Goal: Information Seeking & Learning: Check status

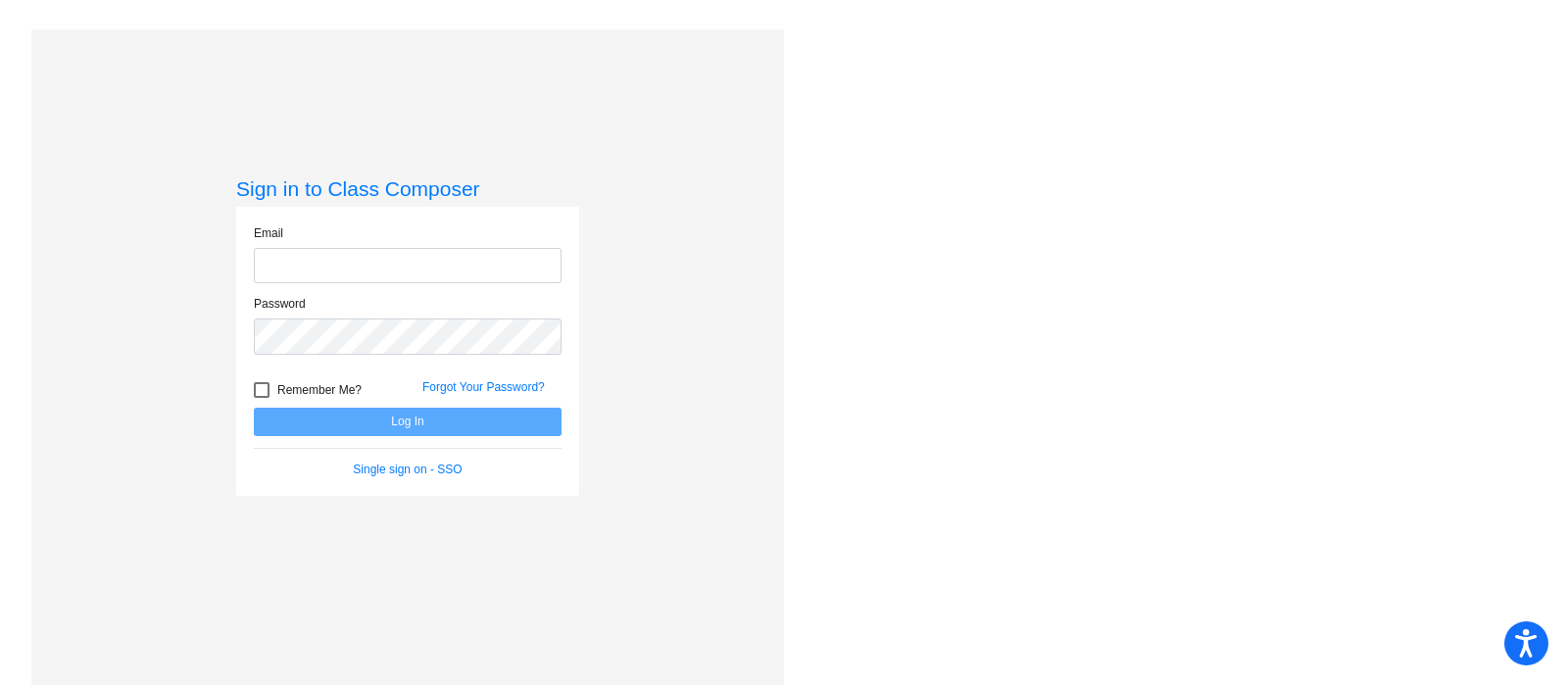
type input "[EMAIL_ADDRESS][PERSON_NAME][DOMAIN_NAME]"
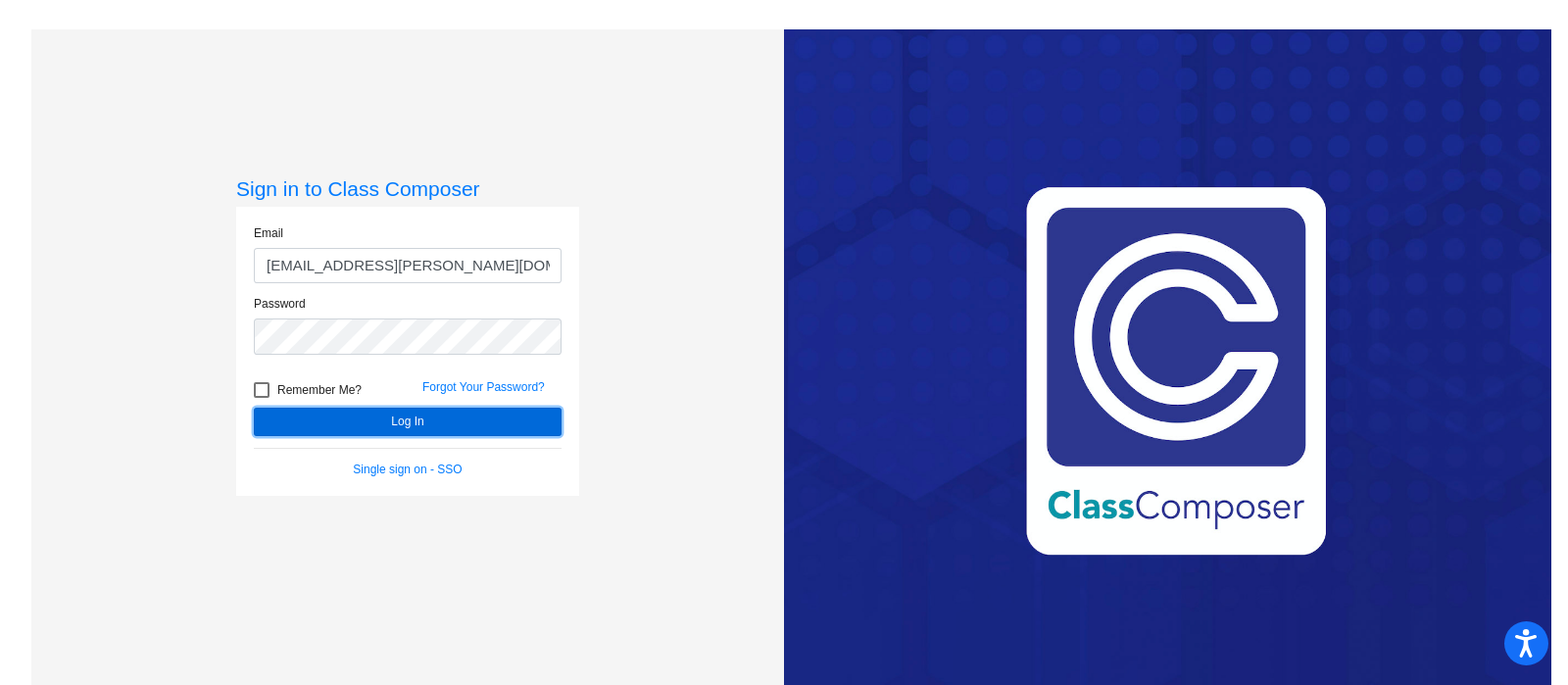
click at [444, 430] on button "Log In" at bounding box center [408, 421] width 307 height 29
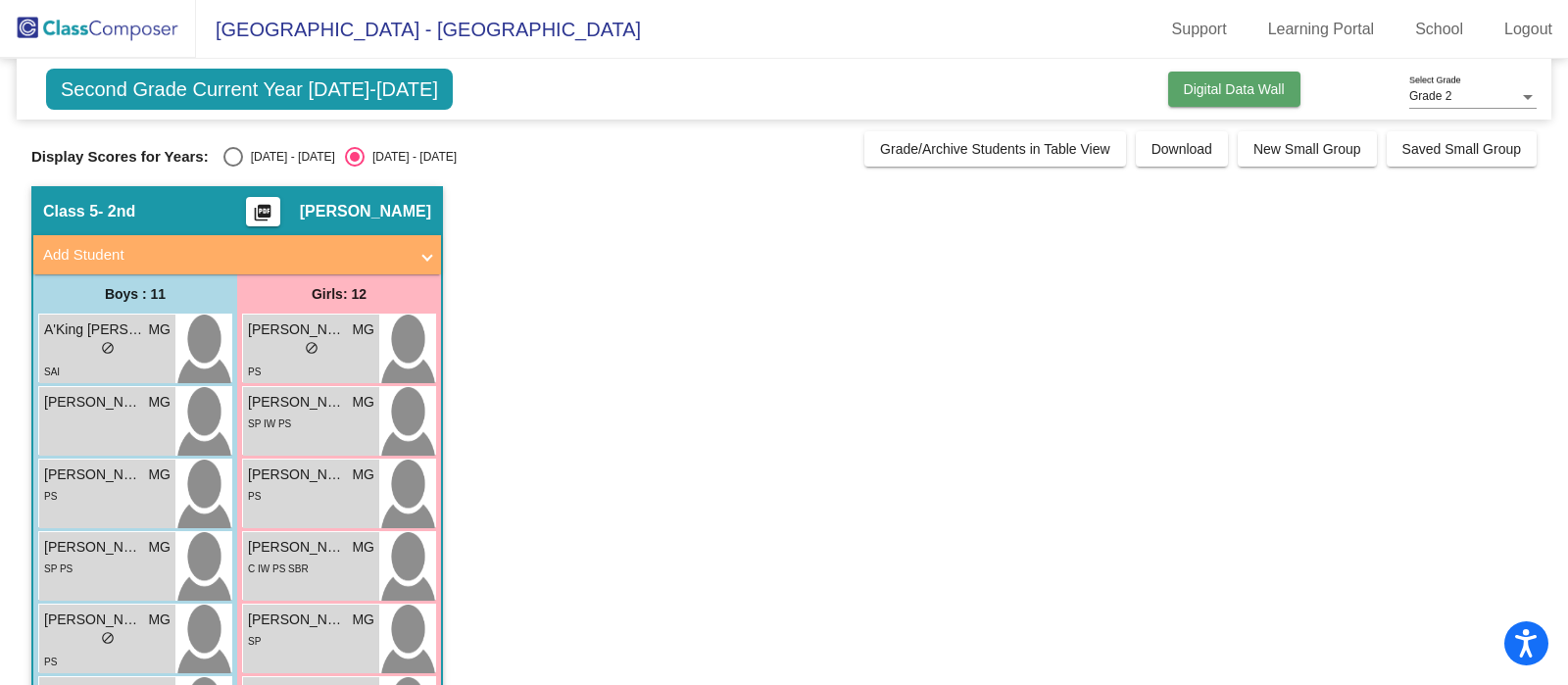
click at [1179, 80] on button "Digital Data Wall" at bounding box center [1234, 89] width 132 height 36
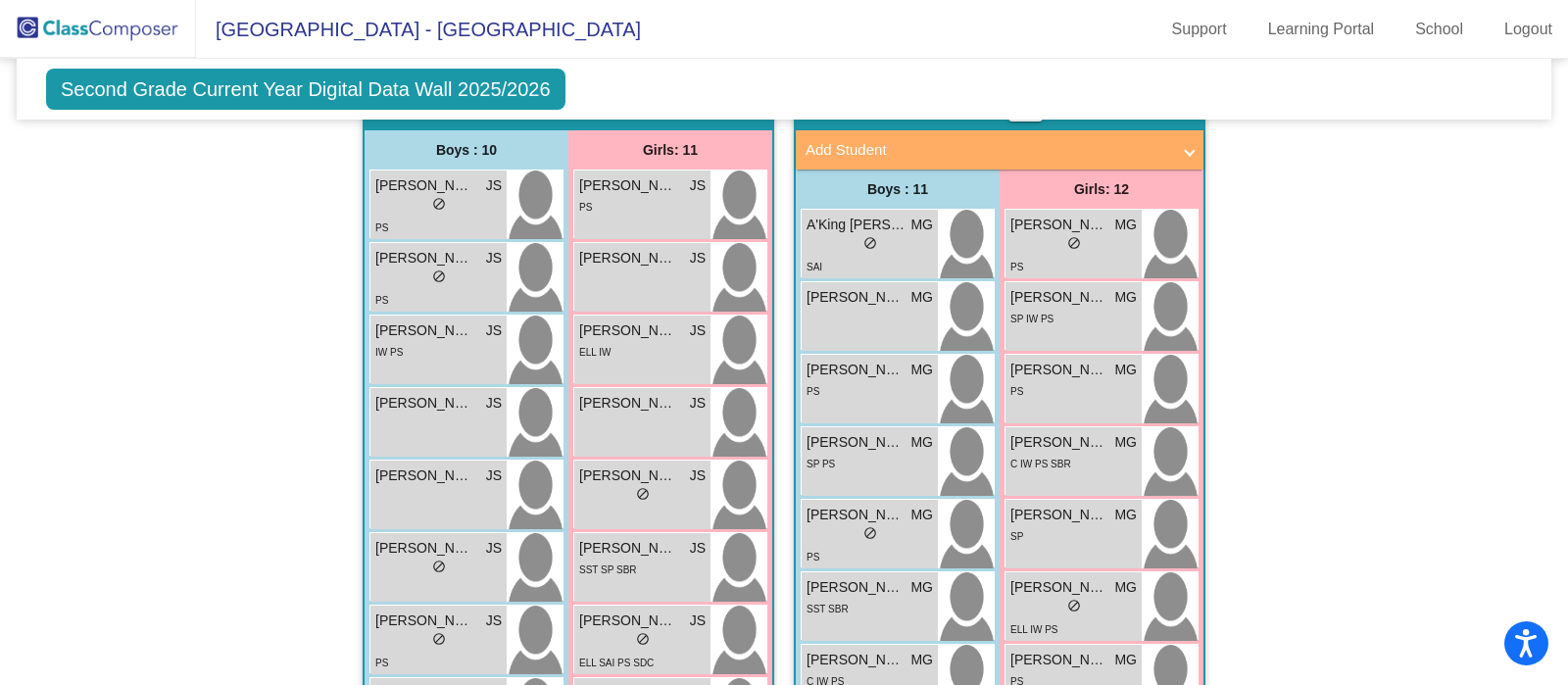
scroll to position [1469, 0]
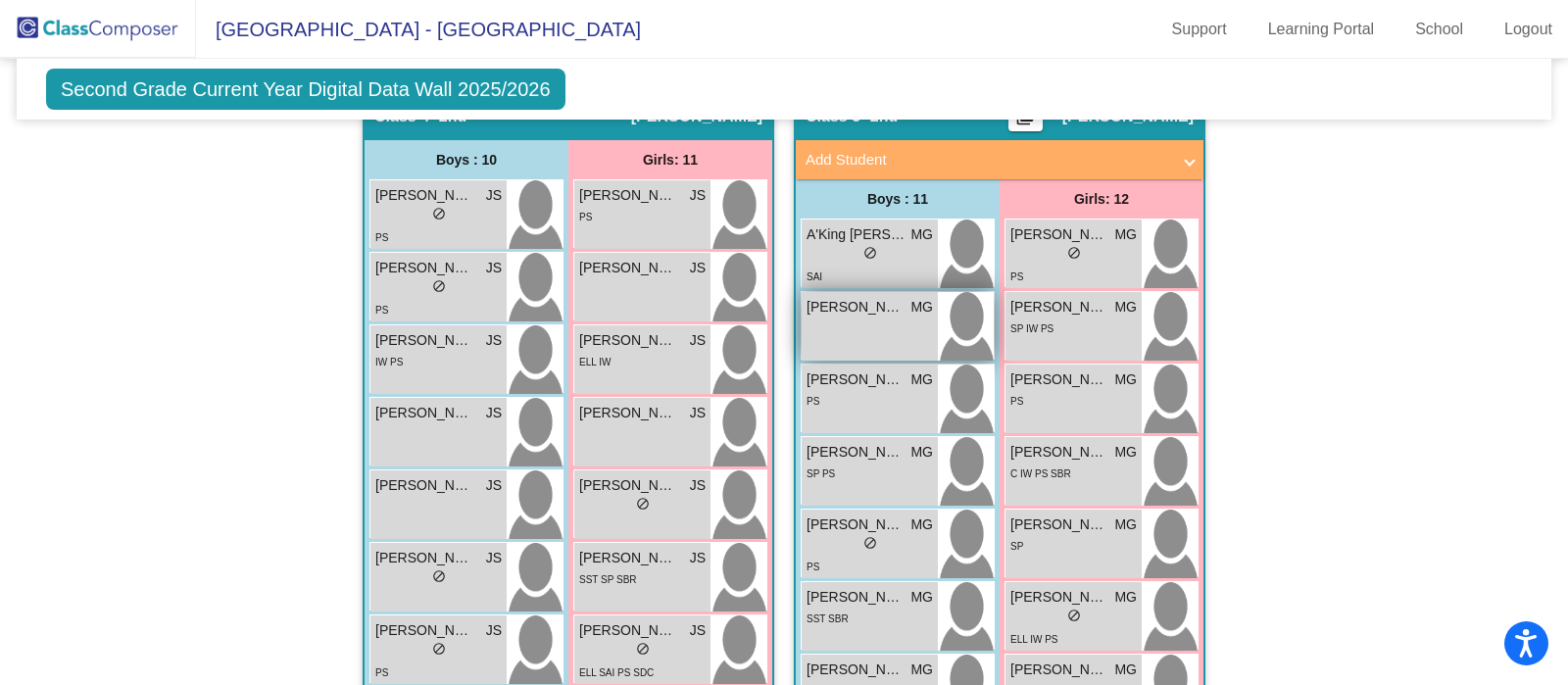
click at [879, 318] on div "[PERSON_NAME] MG lock do_not_disturb_alt" at bounding box center [869, 325] width 136 height 68
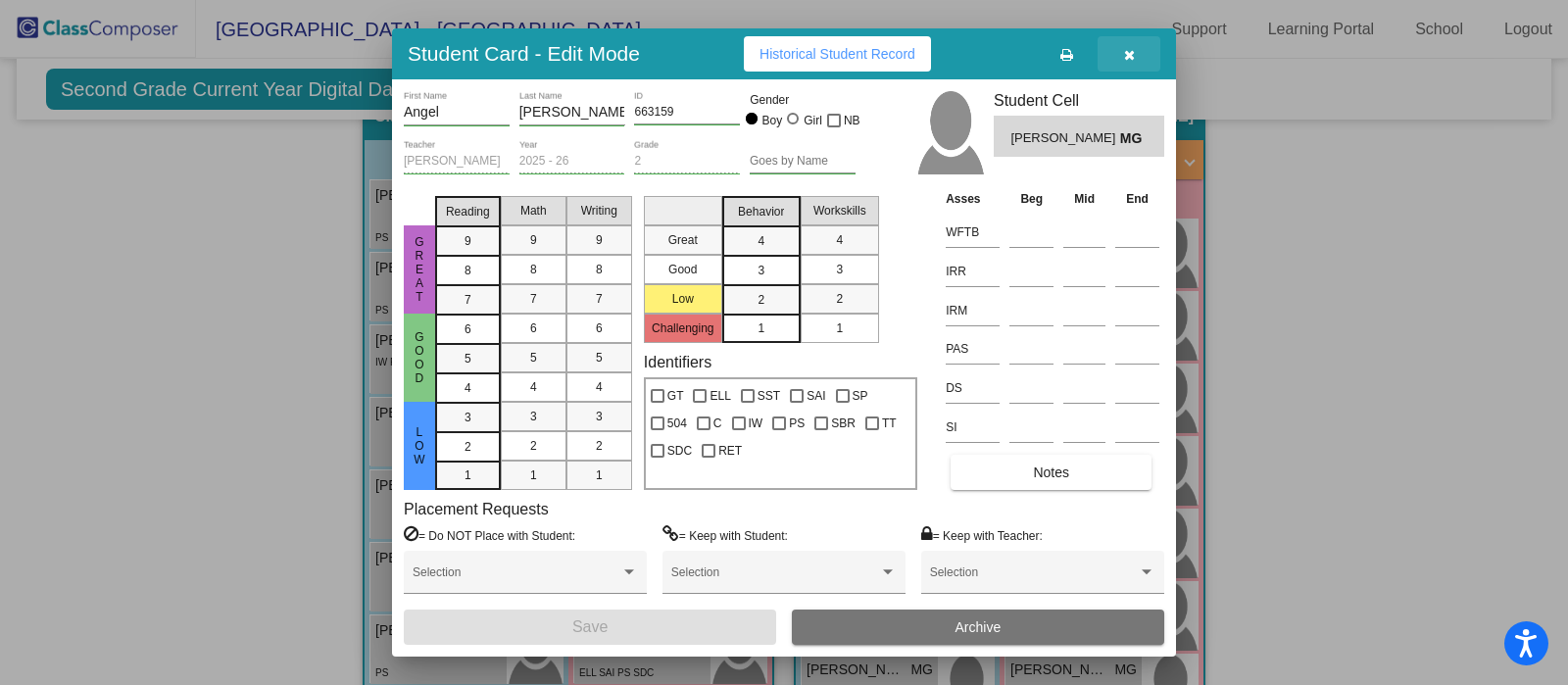
click at [1143, 57] on button "button" at bounding box center [1129, 55] width 62 height 36
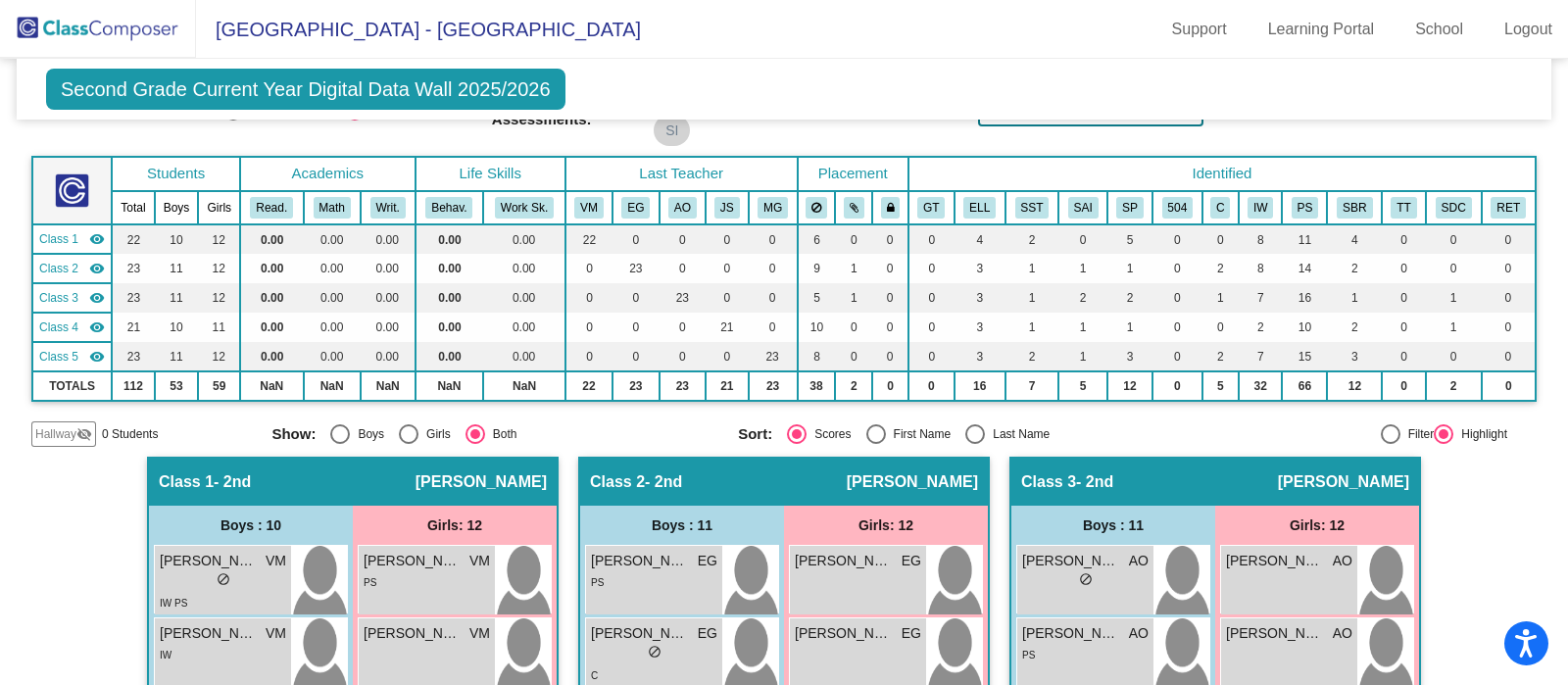
scroll to position [0, 0]
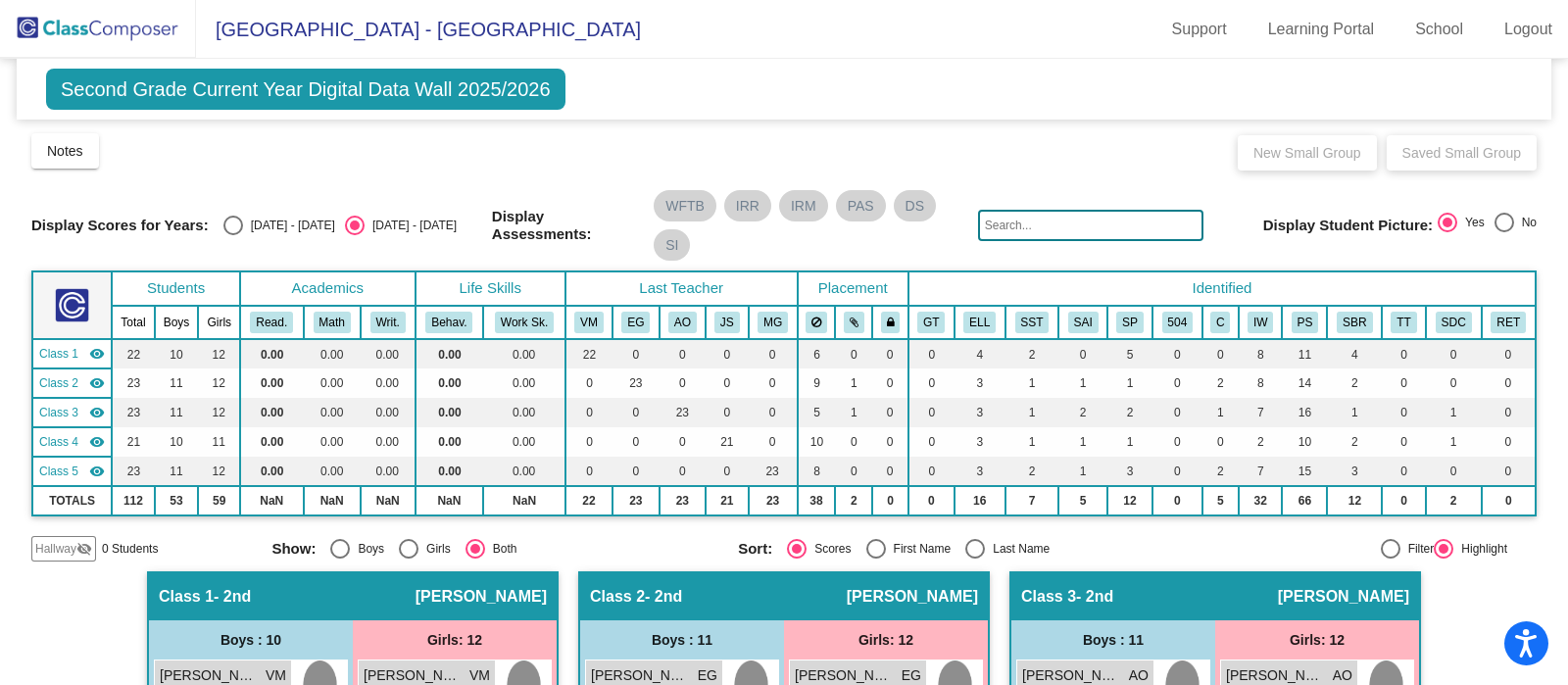
click at [94, 349] on mat-icon "visibility" at bounding box center [97, 354] width 16 height 16
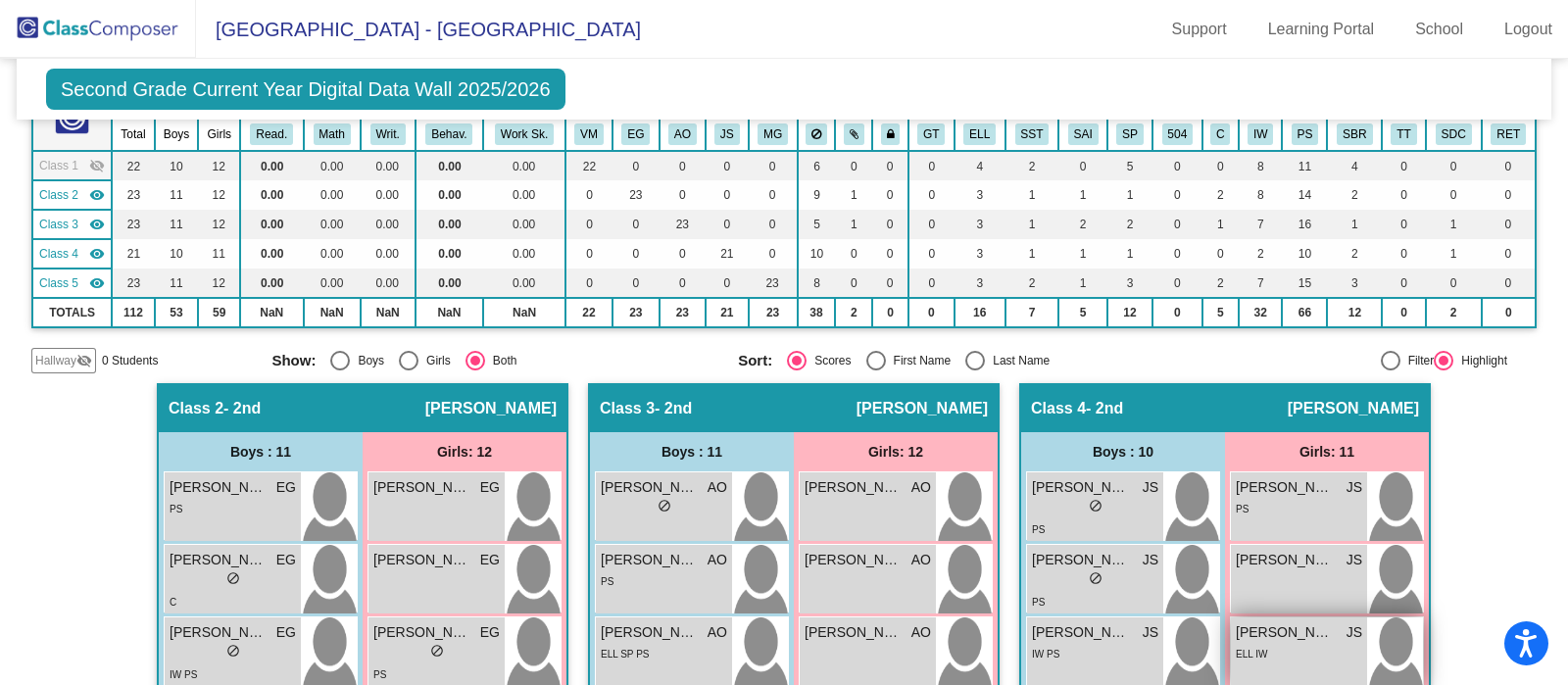
scroll to position [186, 0]
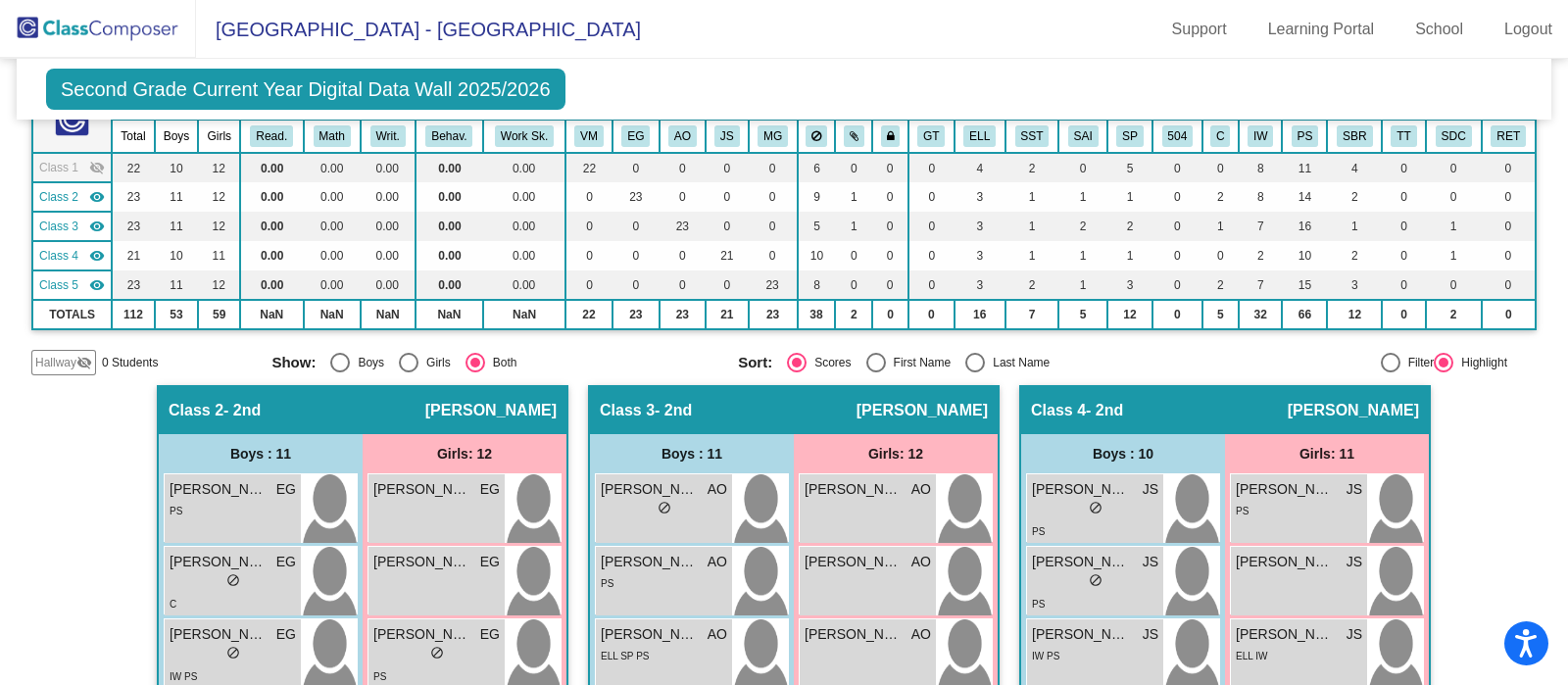
click at [96, 162] on mat-icon "visibility_off" at bounding box center [97, 168] width 16 height 16
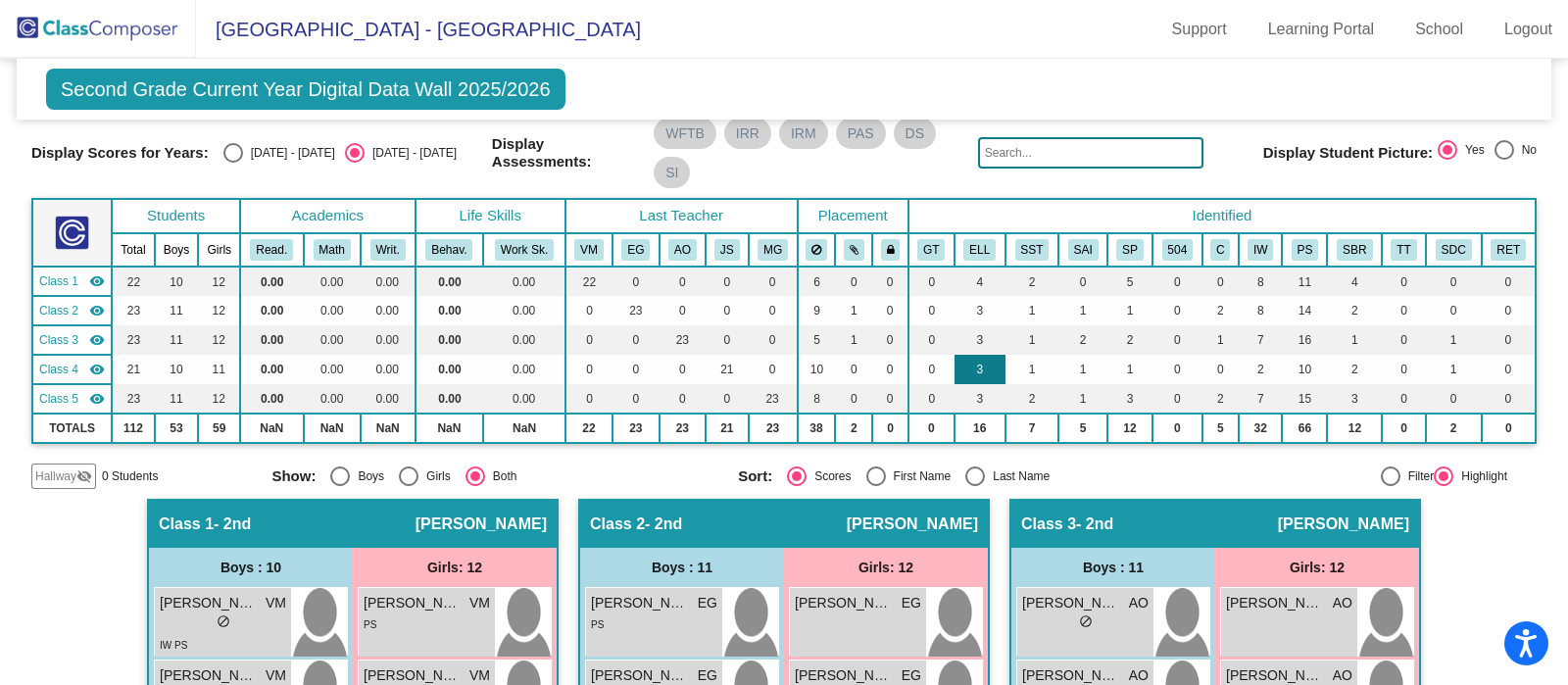
scroll to position [0, 0]
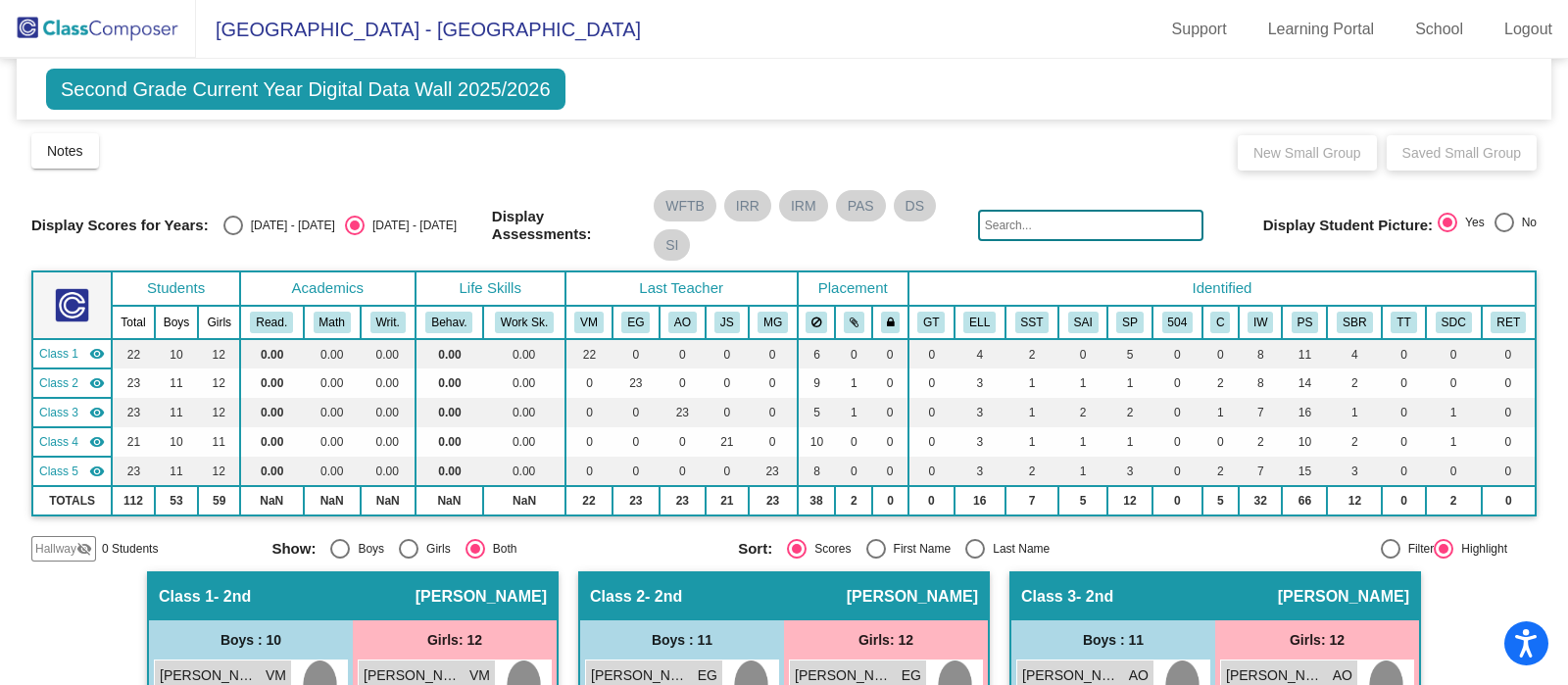
click at [431, 95] on span "Second Grade Current Year Digital Data Wall 2025/2026" at bounding box center [305, 89] width 520 height 42
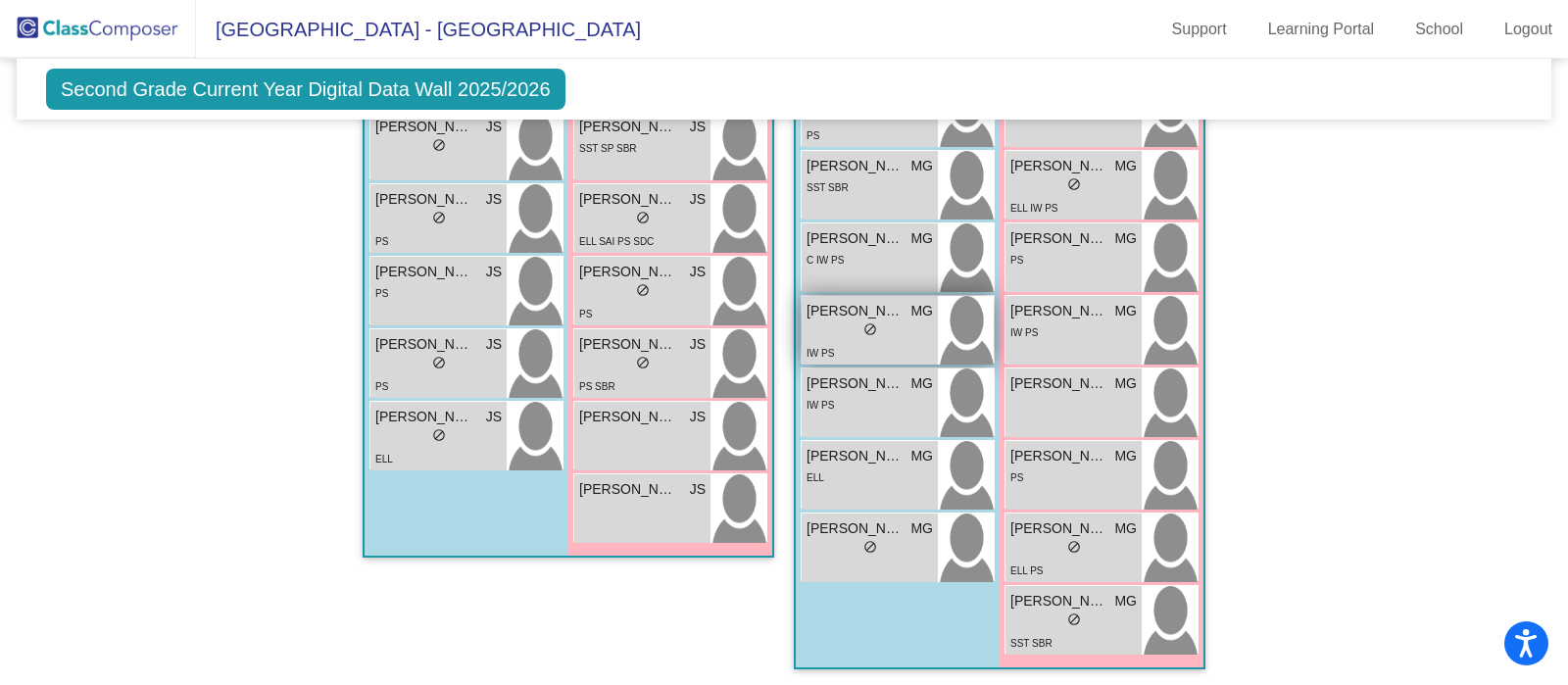
scroll to position [1288, 0]
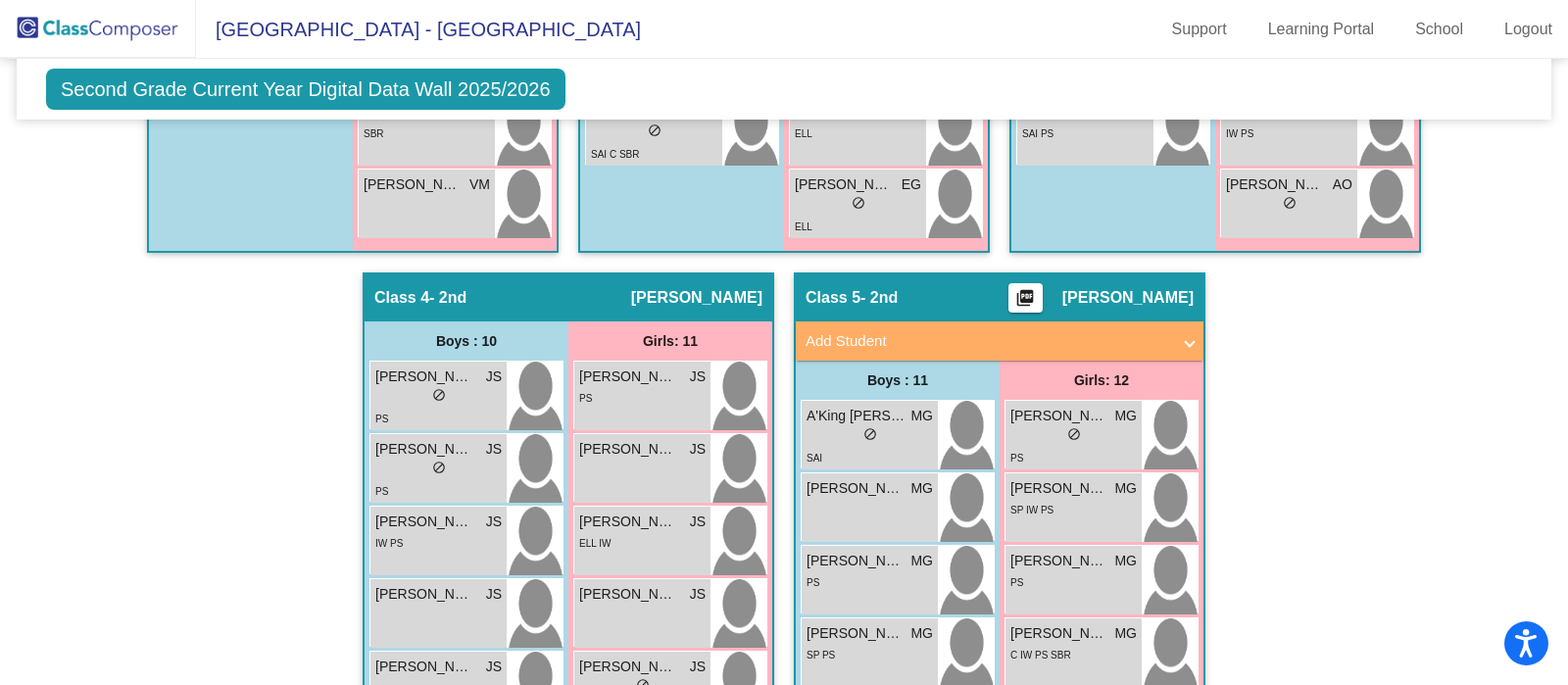
click at [1105, 289] on span "[PERSON_NAME]" at bounding box center [1128, 298] width 131 height 20
click at [0, 0] on div "Boys : 11" at bounding box center [0, 0] width 0 height 0
click at [0, 0] on div "Girls: 12" at bounding box center [0, 0] width 0 height 0
click at [938, 331] on mat-panel-title "Add Student" at bounding box center [988, 341] width 365 height 23
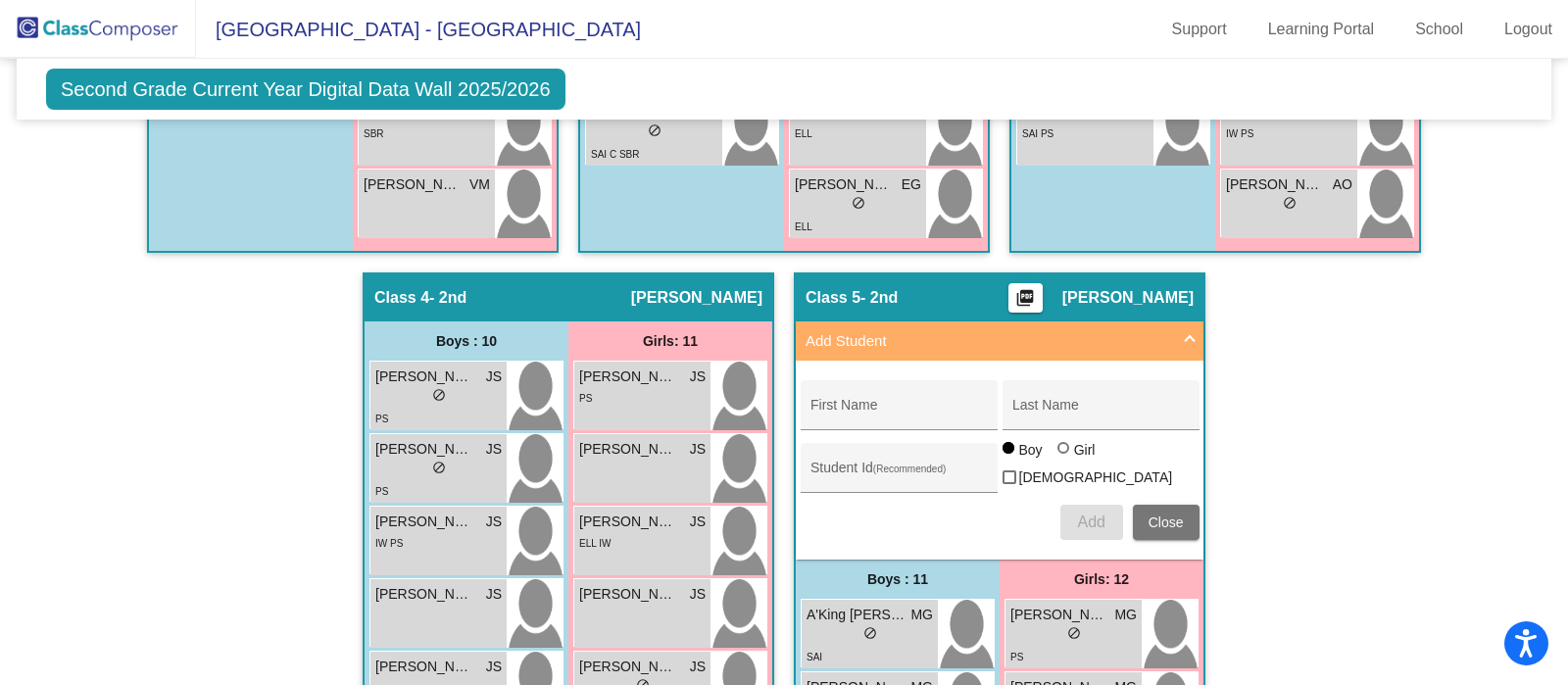
click at [938, 331] on mat-panel-title "Add Student" at bounding box center [988, 341] width 365 height 23
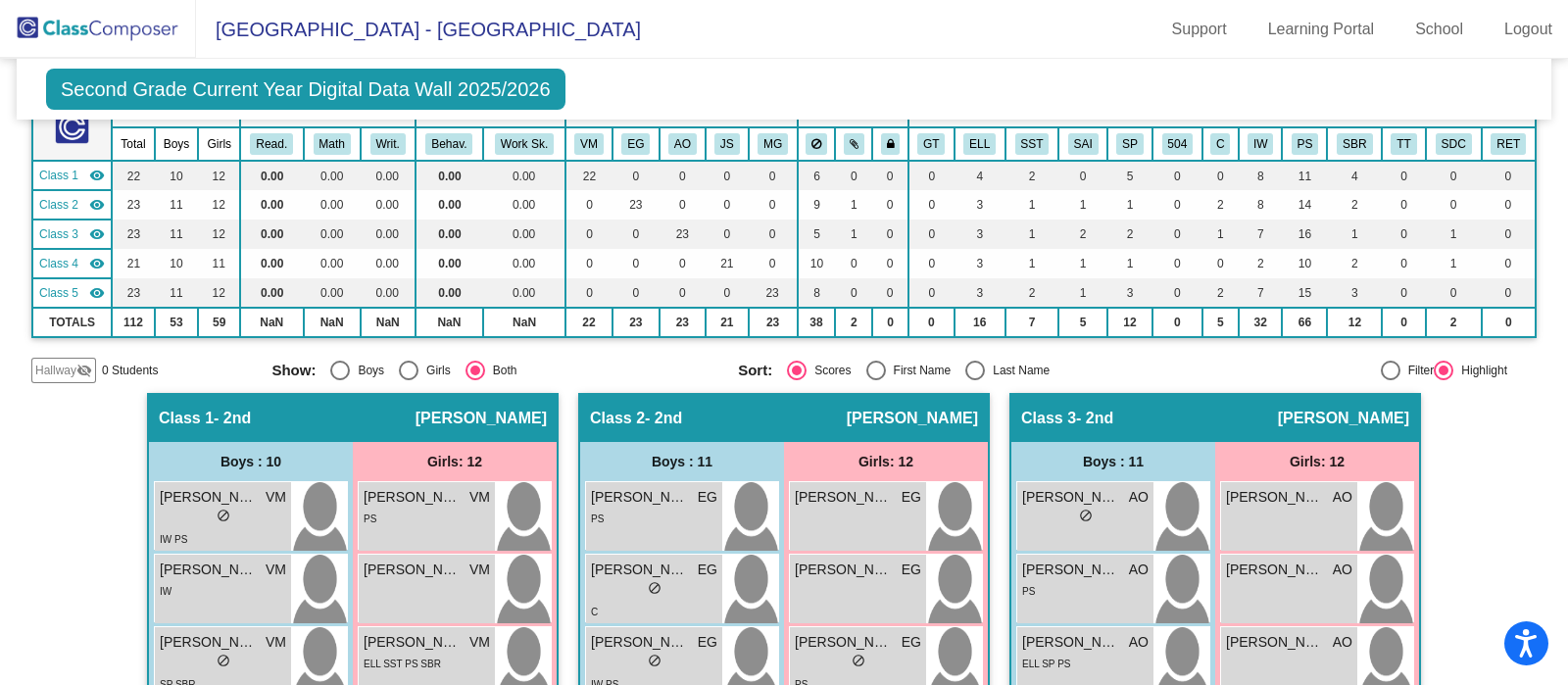
scroll to position [0, 0]
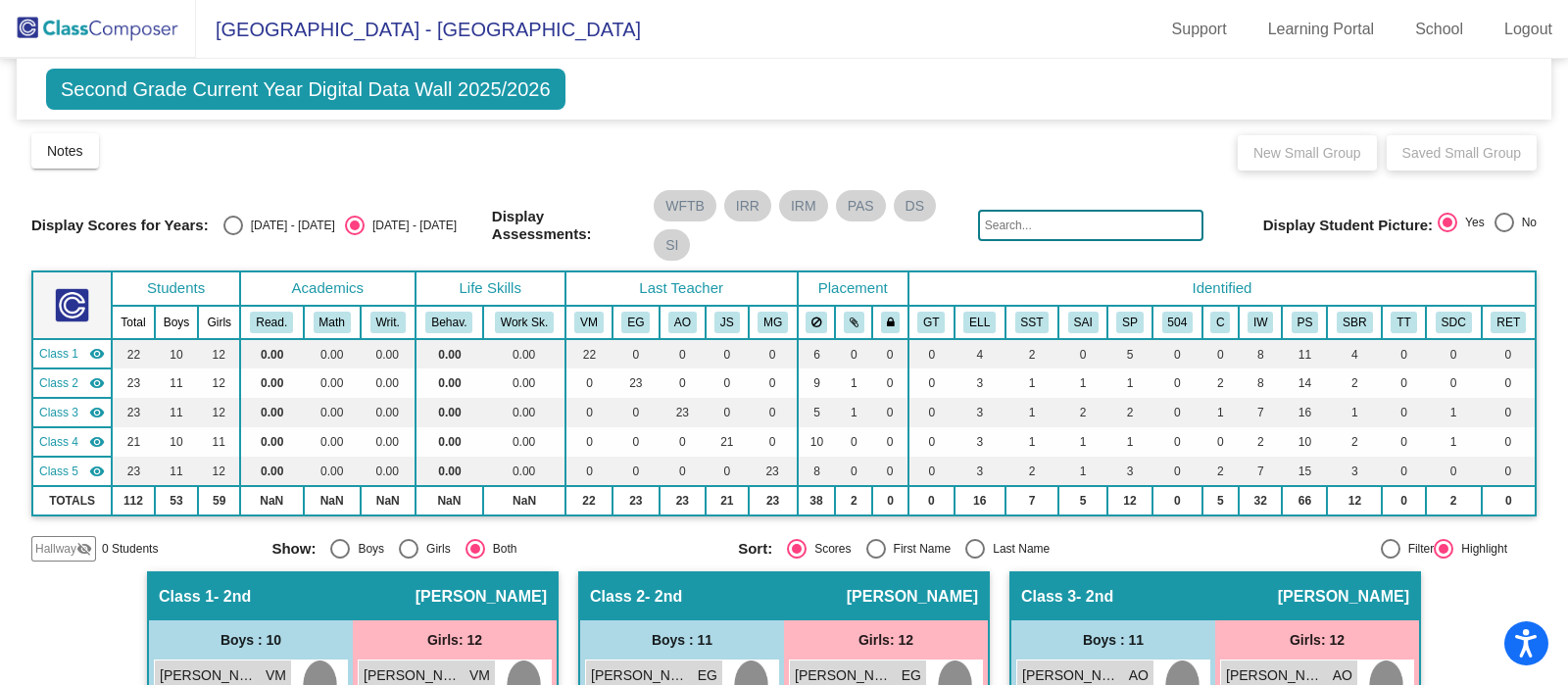
click at [71, 458] on td "Class 5 visibility" at bounding box center [72, 471] width 79 height 30
click at [97, 467] on mat-icon "visibility_off" at bounding box center [97, 471] width 16 height 16
click at [776, 319] on button "MG" at bounding box center [773, 322] width 31 height 22
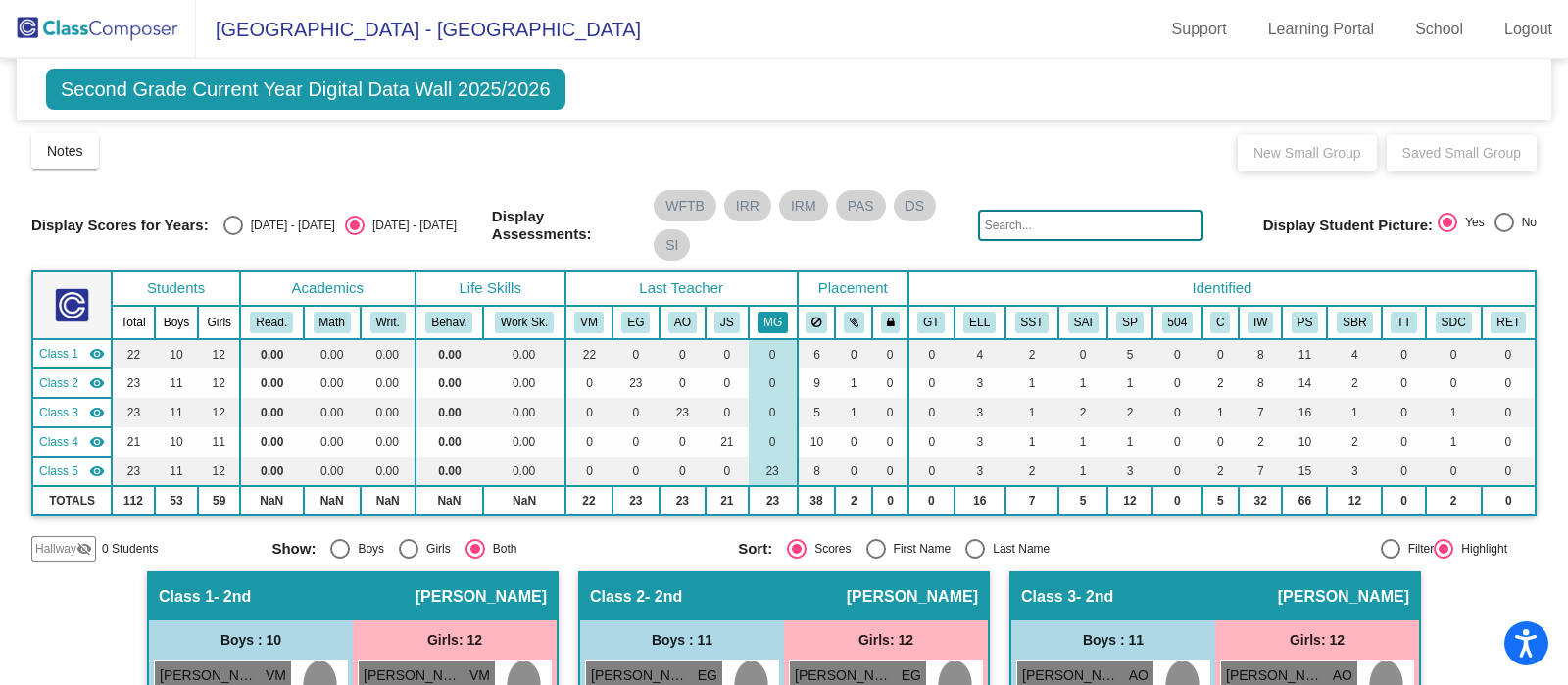
click at [763, 318] on button "MG" at bounding box center [773, 322] width 31 height 22
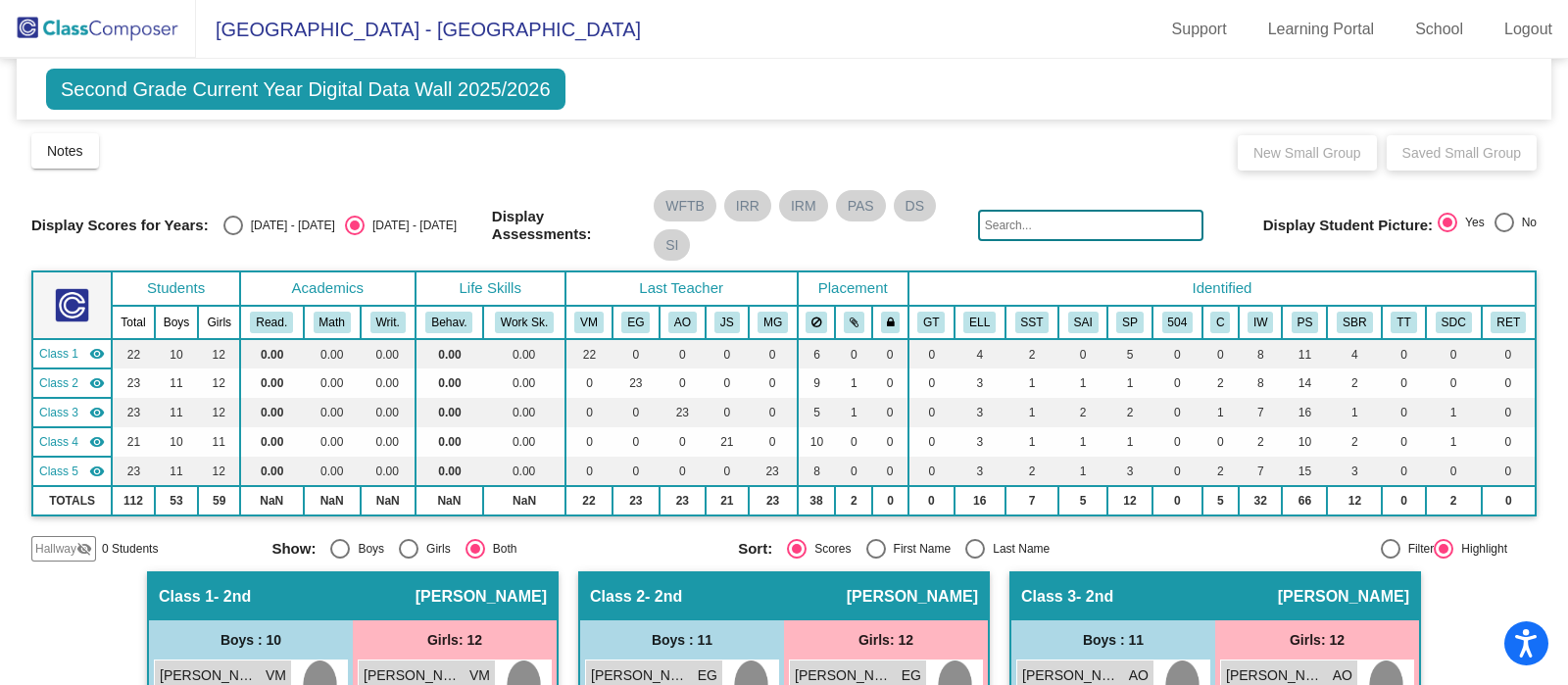
click at [437, 92] on span "Second Grade Current Year Digital Data Wall 2025/2026" at bounding box center [305, 89] width 520 height 42
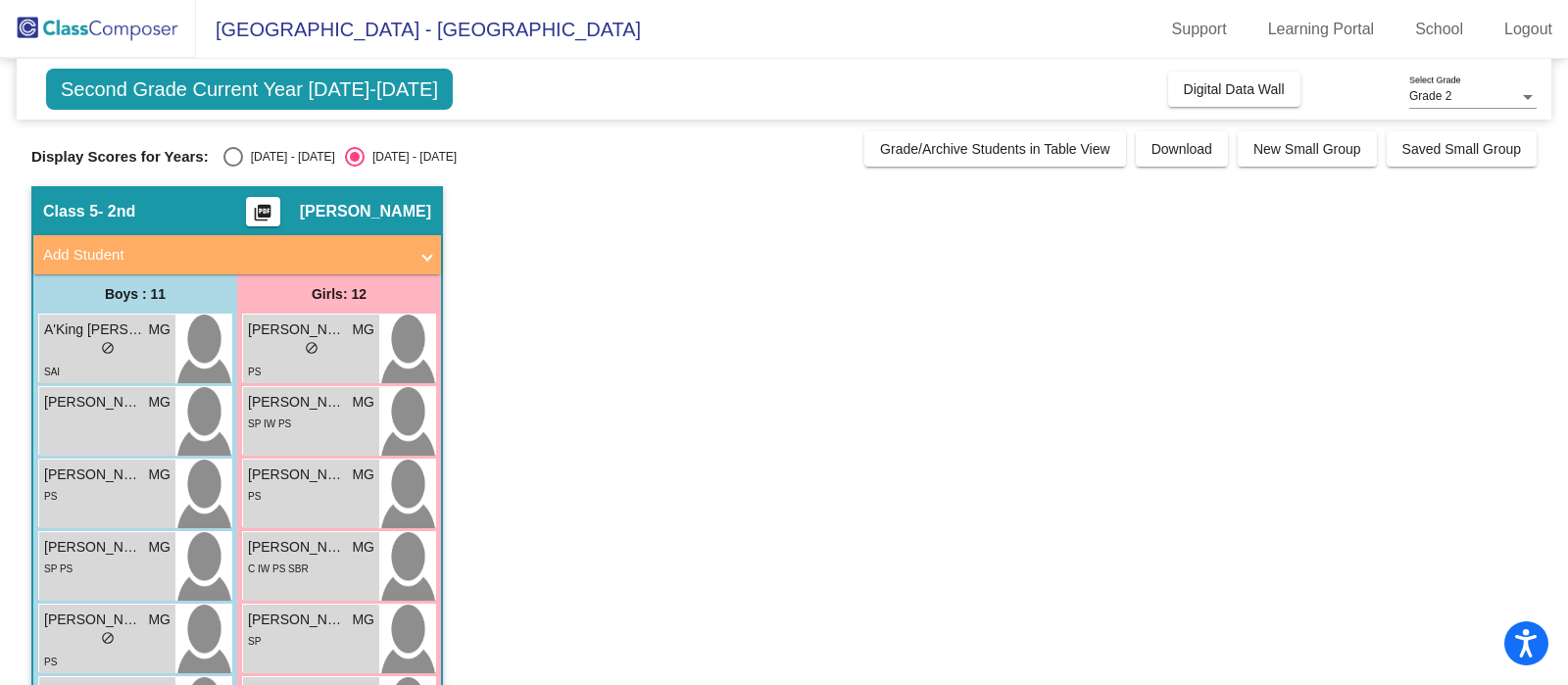
click at [280, 89] on span "Second Grade Current Year [DATE]-[DATE]" at bounding box center [249, 89] width 407 height 42
click at [235, 151] on div "Select an option" at bounding box center [233, 157] width 20 height 20
click at [233, 167] on input "[DATE] - [DATE]" at bounding box center [232, 167] width 1 height 1
radio input "true"
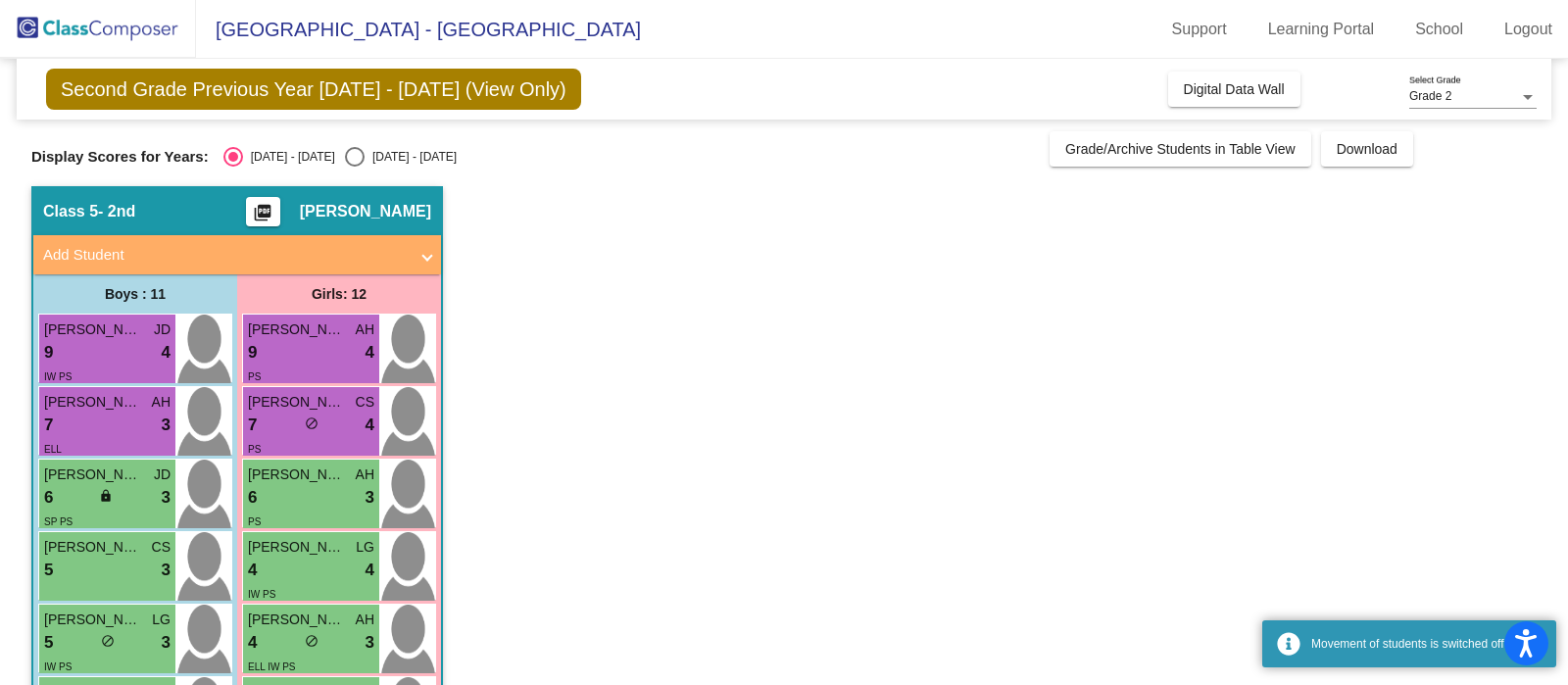
click at [418, 86] on span "Second Grade Previous Year [DATE] - [DATE] (View Only)" at bounding box center [313, 89] width 536 height 42
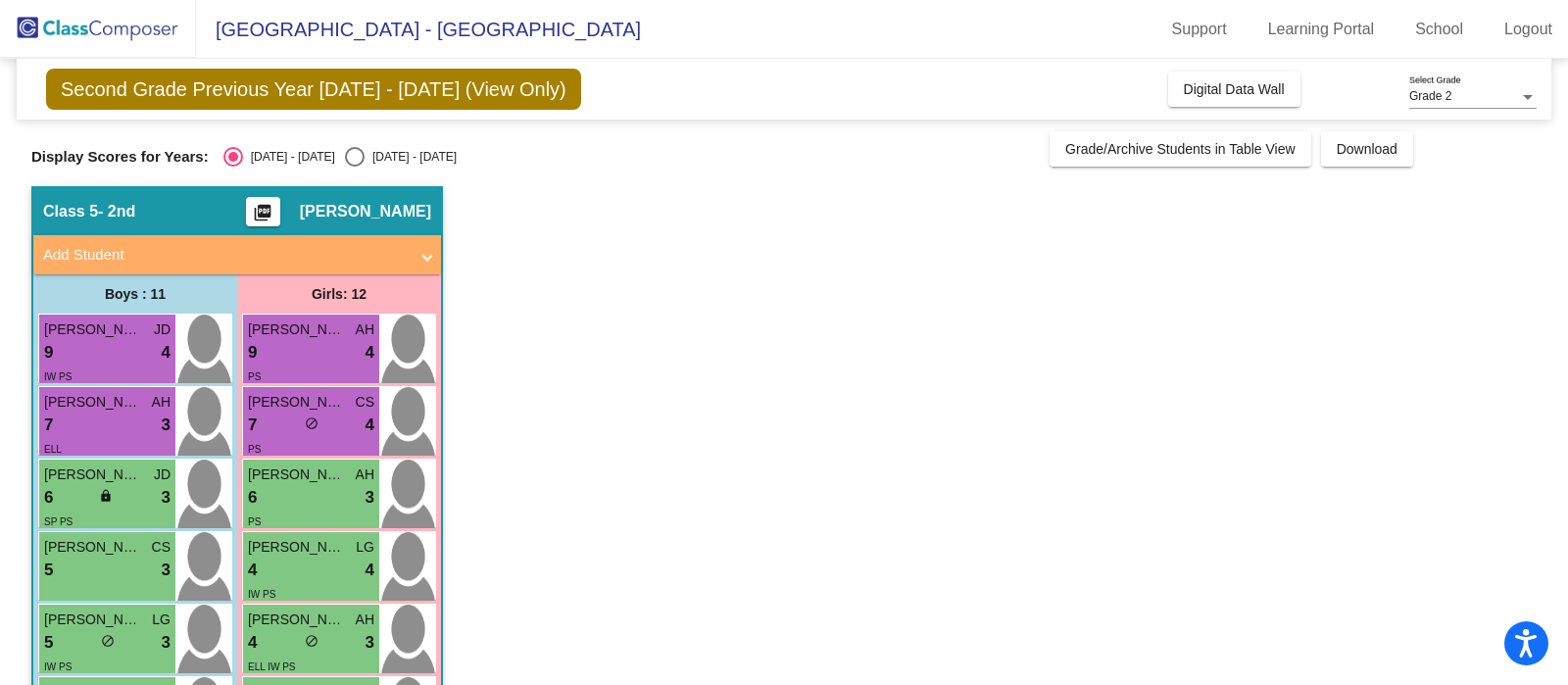
click at [364, 80] on span "Second Grade Previous Year [DATE] - [DATE] (View Only)" at bounding box center [313, 89] width 536 height 42
click at [345, 154] on div "Select an option" at bounding box center [355, 157] width 20 height 20
click at [354, 167] on input "[DATE] - [DATE]" at bounding box center [354, 167] width 1 height 1
radio input "true"
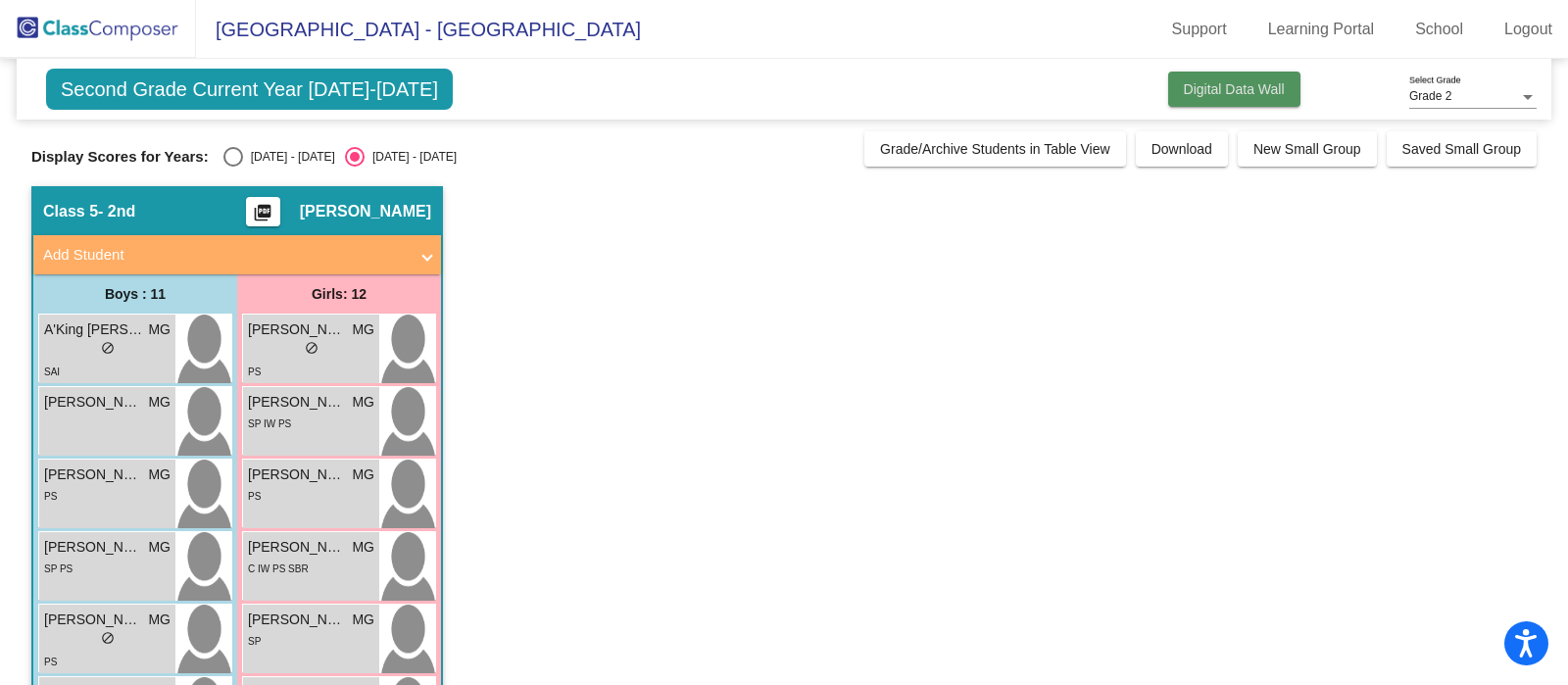
click at [1262, 78] on button "Digital Data Wall" at bounding box center [1234, 89] width 132 height 36
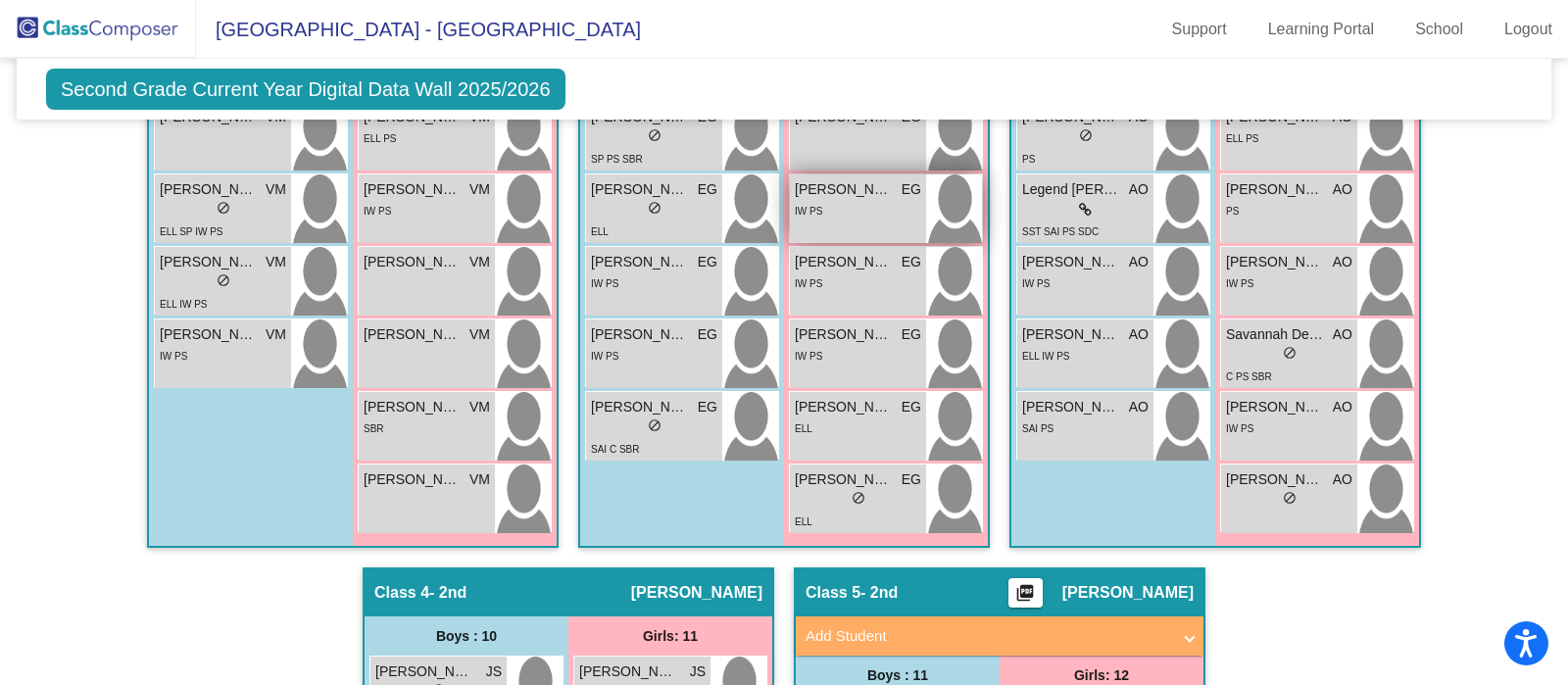
scroll to position [1288, 0]
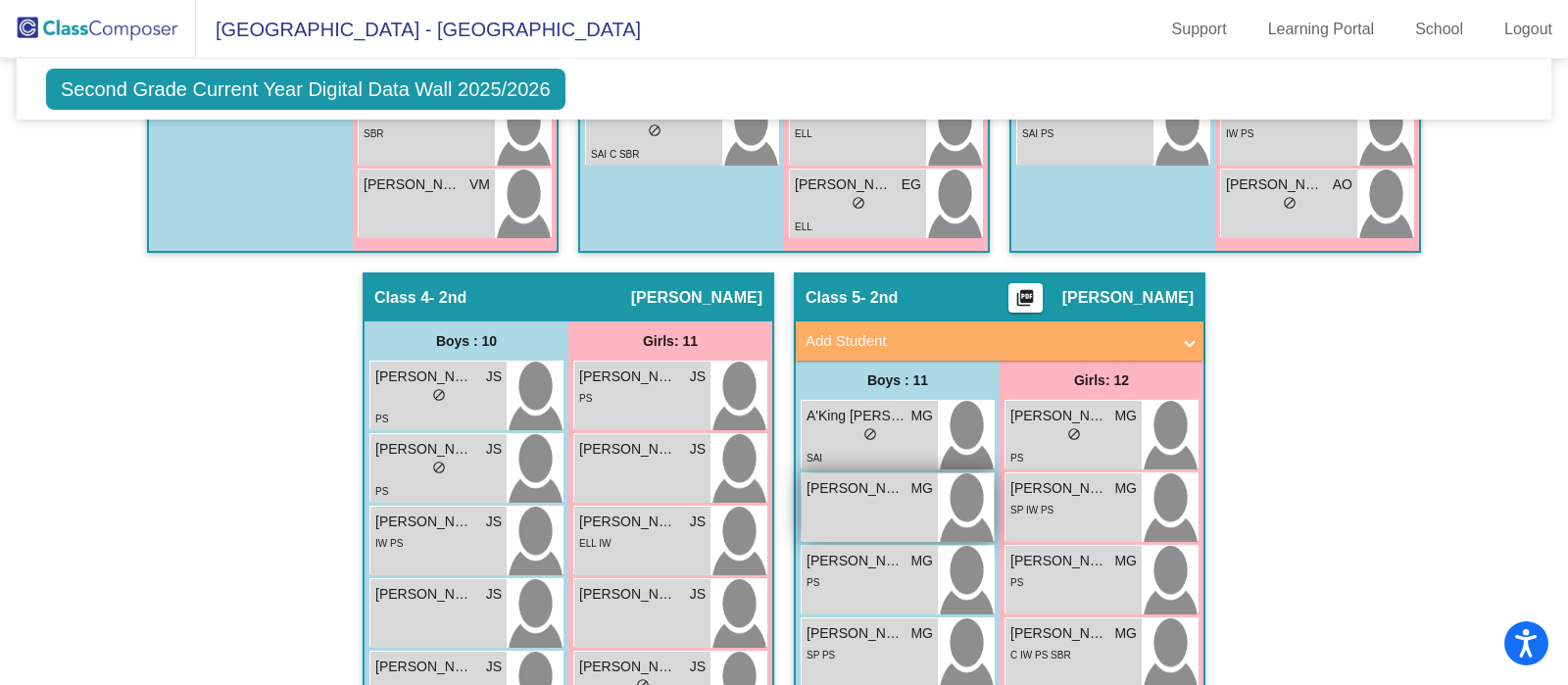
click at [938, 502] on img at bounding box center [966, 507] width 56 height 68
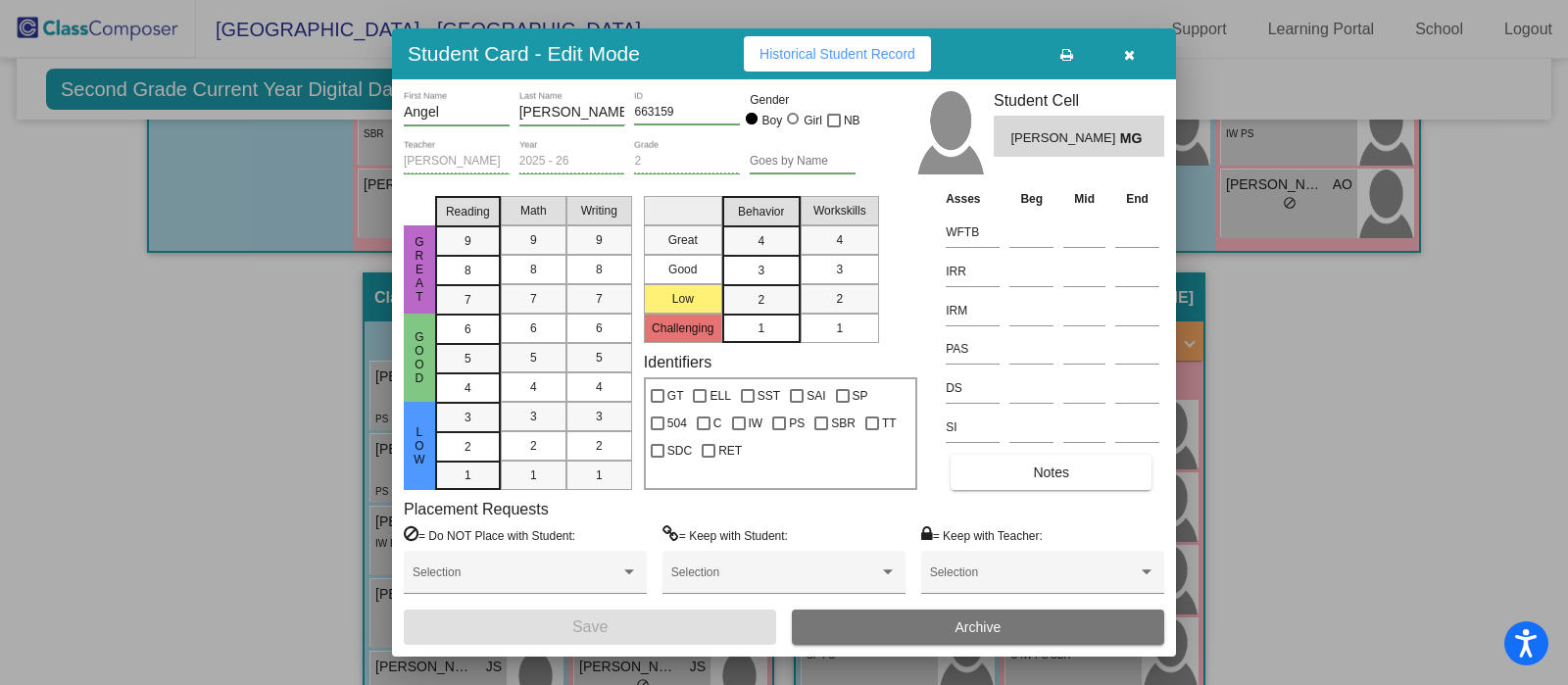
click at [1032, 471] on button "Notes" at bounding box center [1051, 473] width 201 height 36
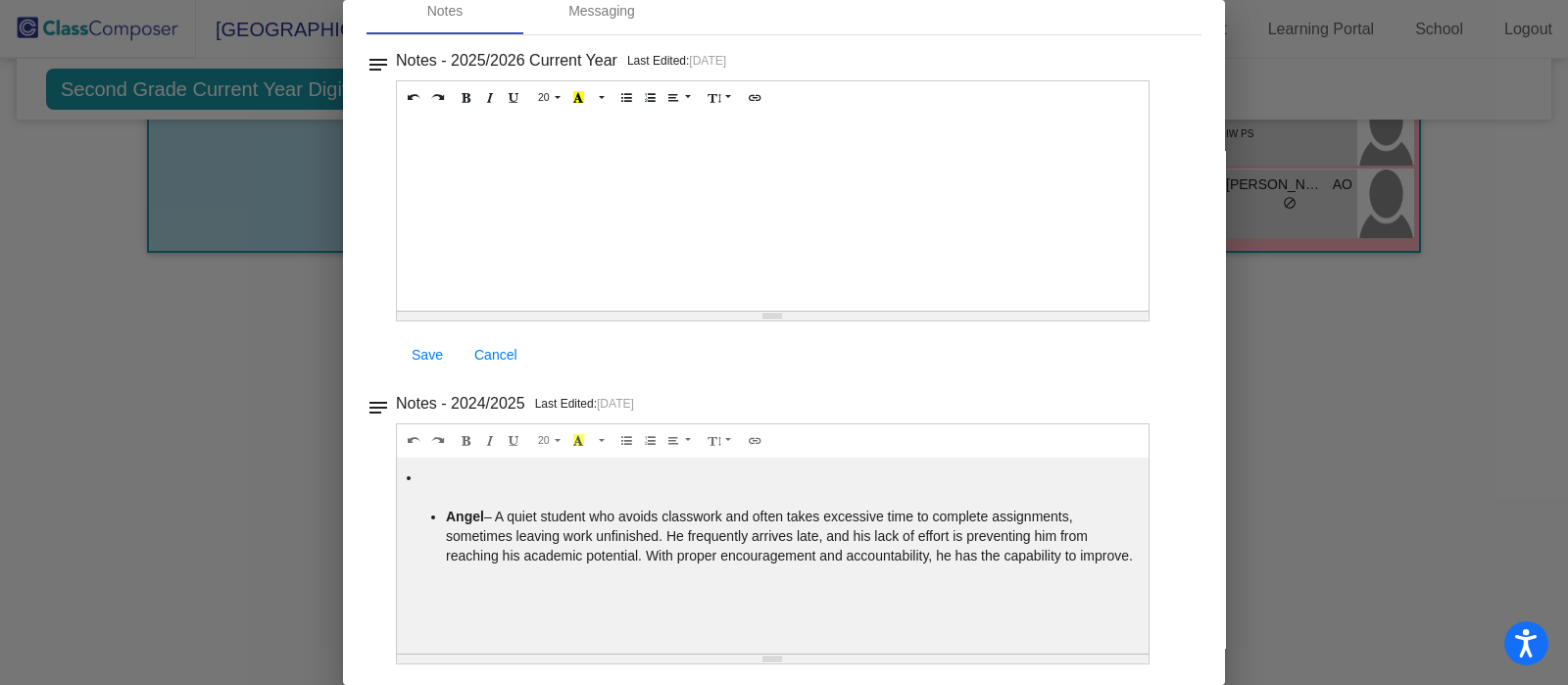
scroll to position [0, 0]
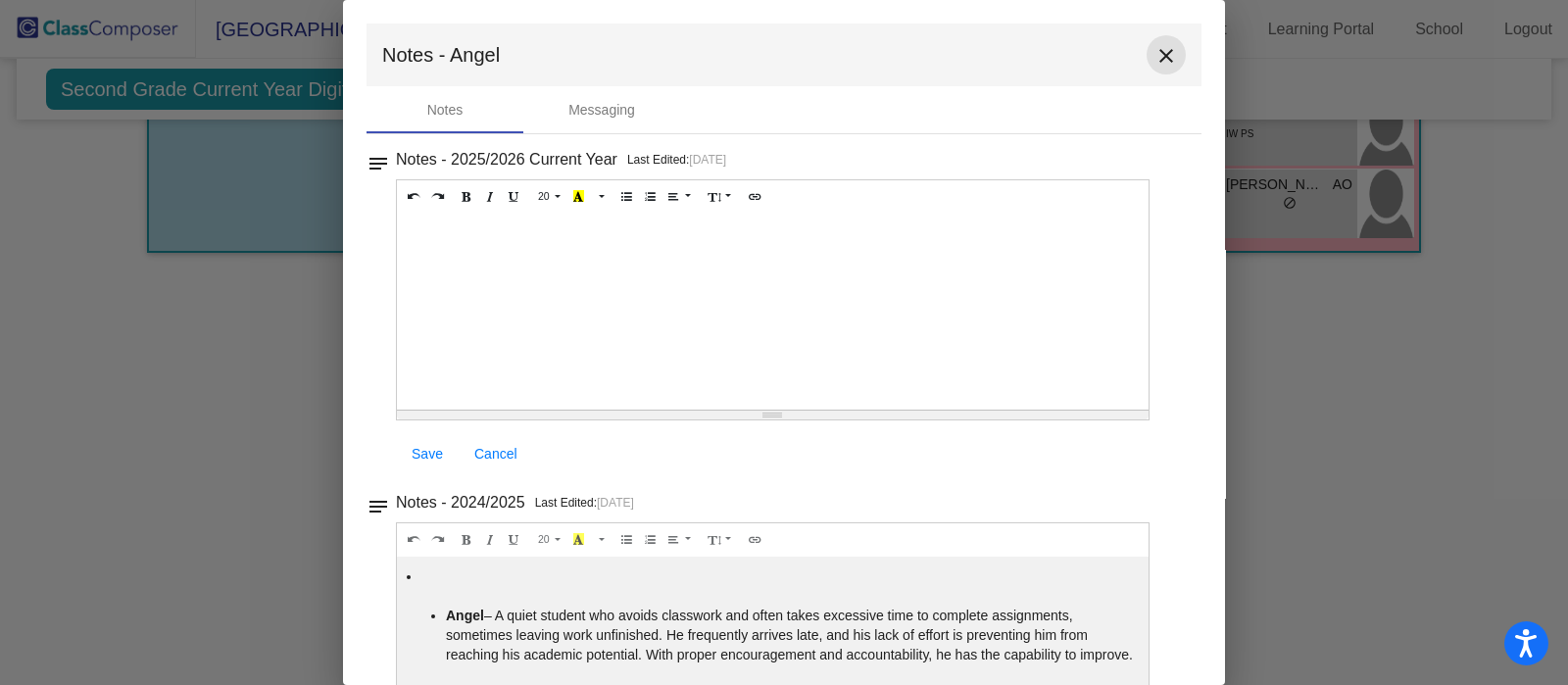
click at [1156, 46] on mat-icon "close" at bounding box center [1166, 56] width 24 height 24
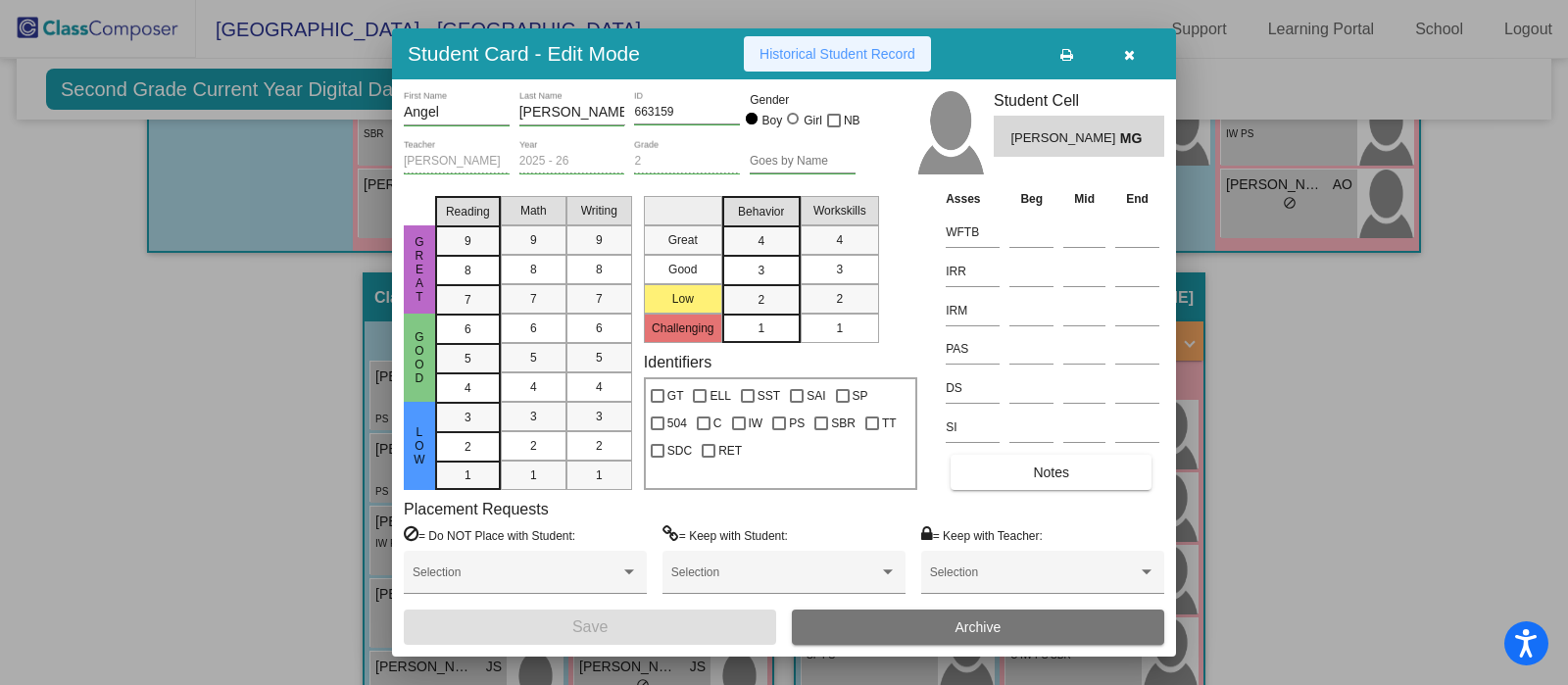
click at [886, 51] on span "Historical Student Record" at bounding box center [837, 54] width 156 height 16
click at [1138, 48] on button "button" at bounding box center [1129, 55] width 62 height 36
